Goal: Navigation & Orientation: Find specific page/section

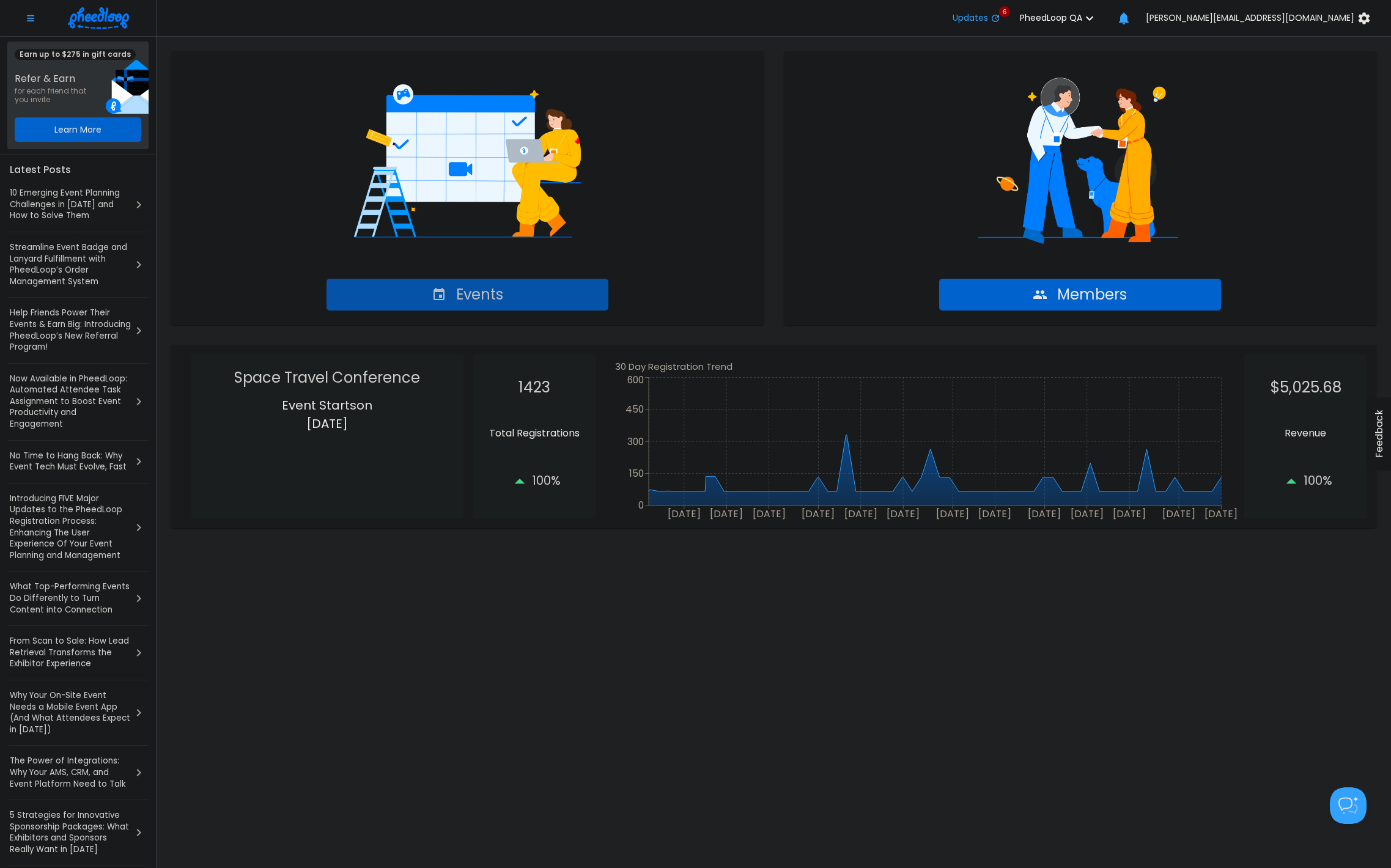
click at [541, 296] on button "Events" at bounding box center [468, 295] width 282 height 32
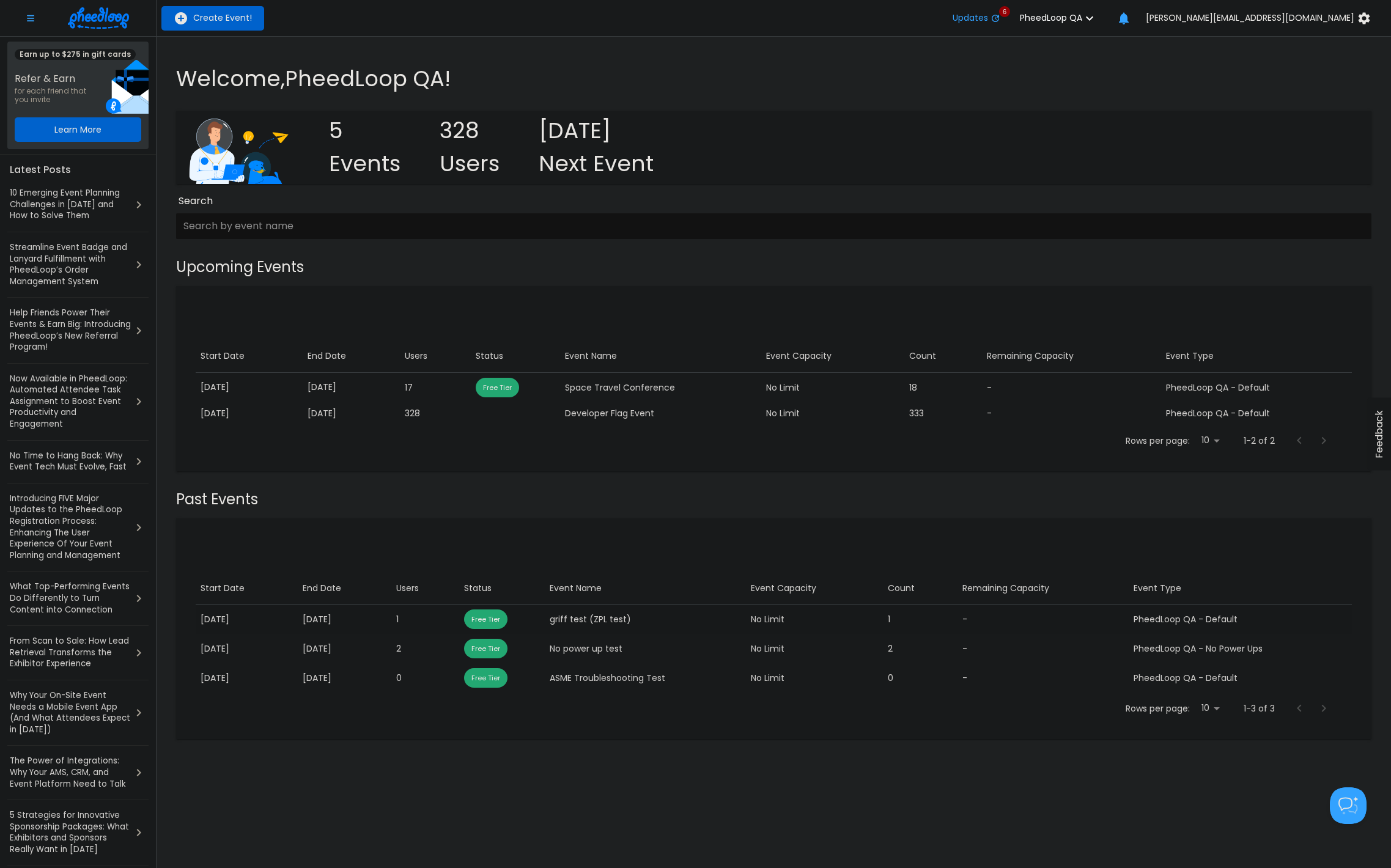
click at [646, 622] on div "griff test (ZPL test)" at bounding box center [646, 619] width 192 height 12
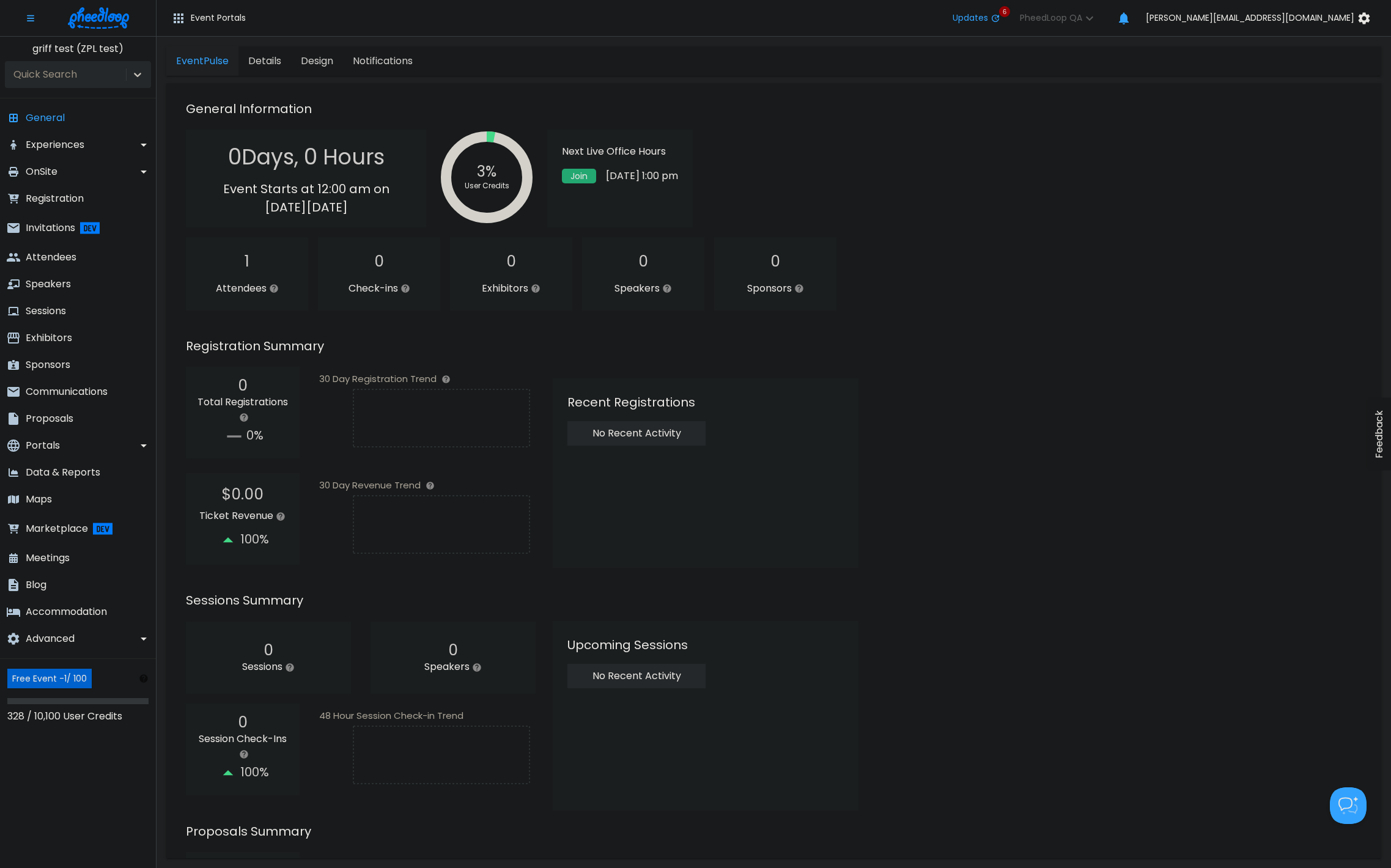
click at [111, 19] on img at bounding box center [98, 18] width 61 height 21
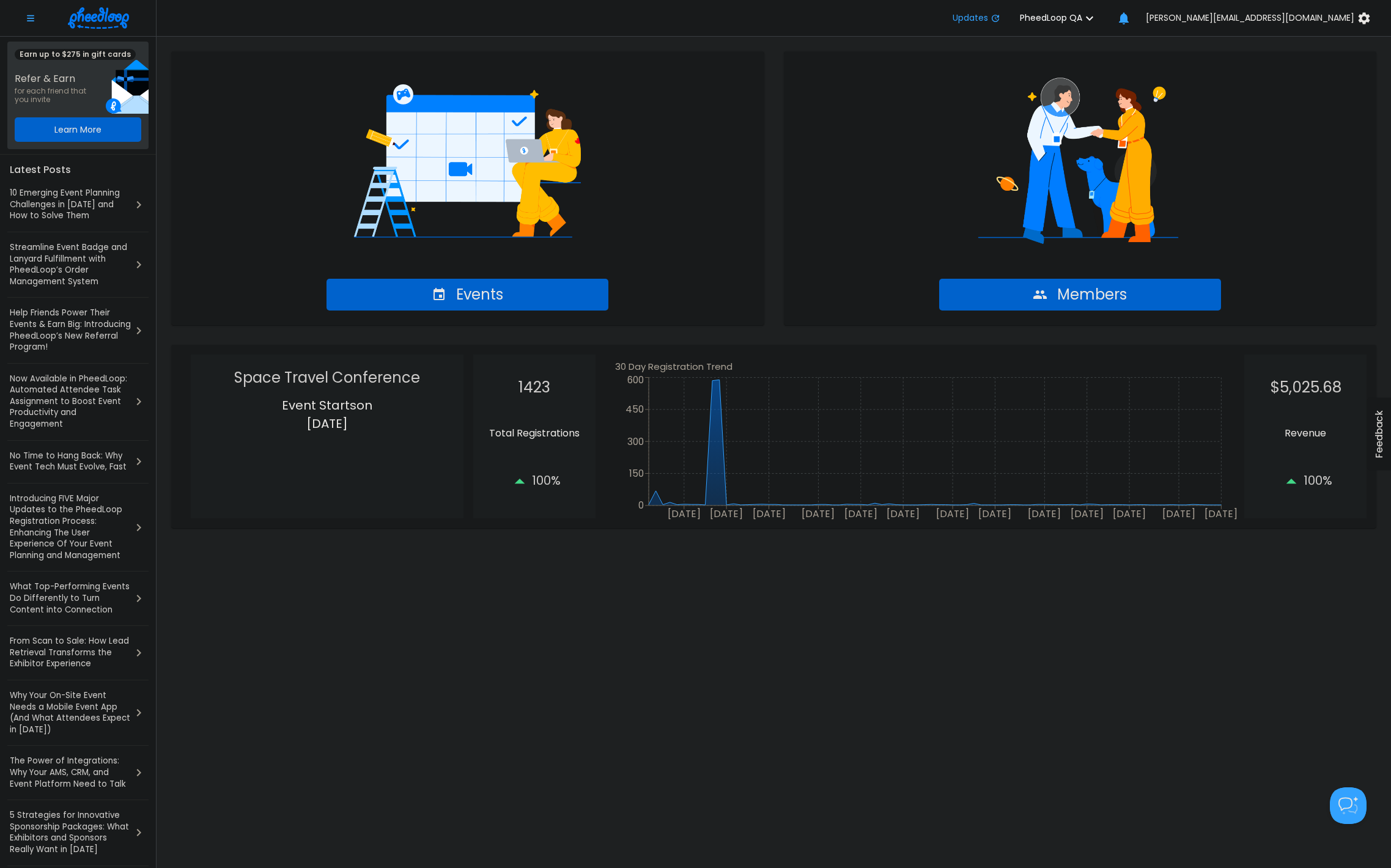
click at [1097, 12] on icon "button" at bounding box center [1089, 19] width 15 height 15
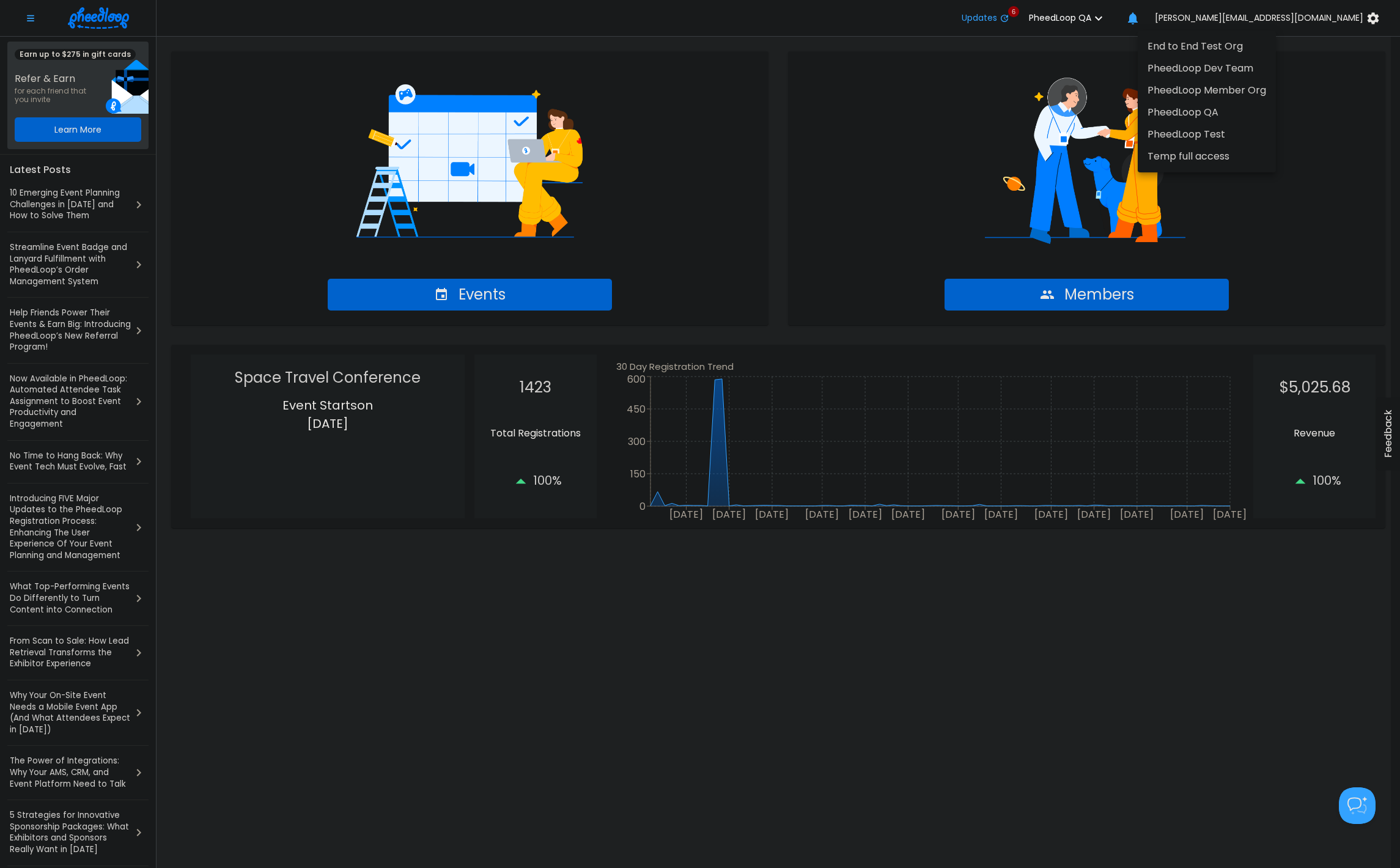
click at [948, 112] on div at bounding box center [700, 434] width 1400 height 868
